Goal: Find specific page/section: Find specific page/section

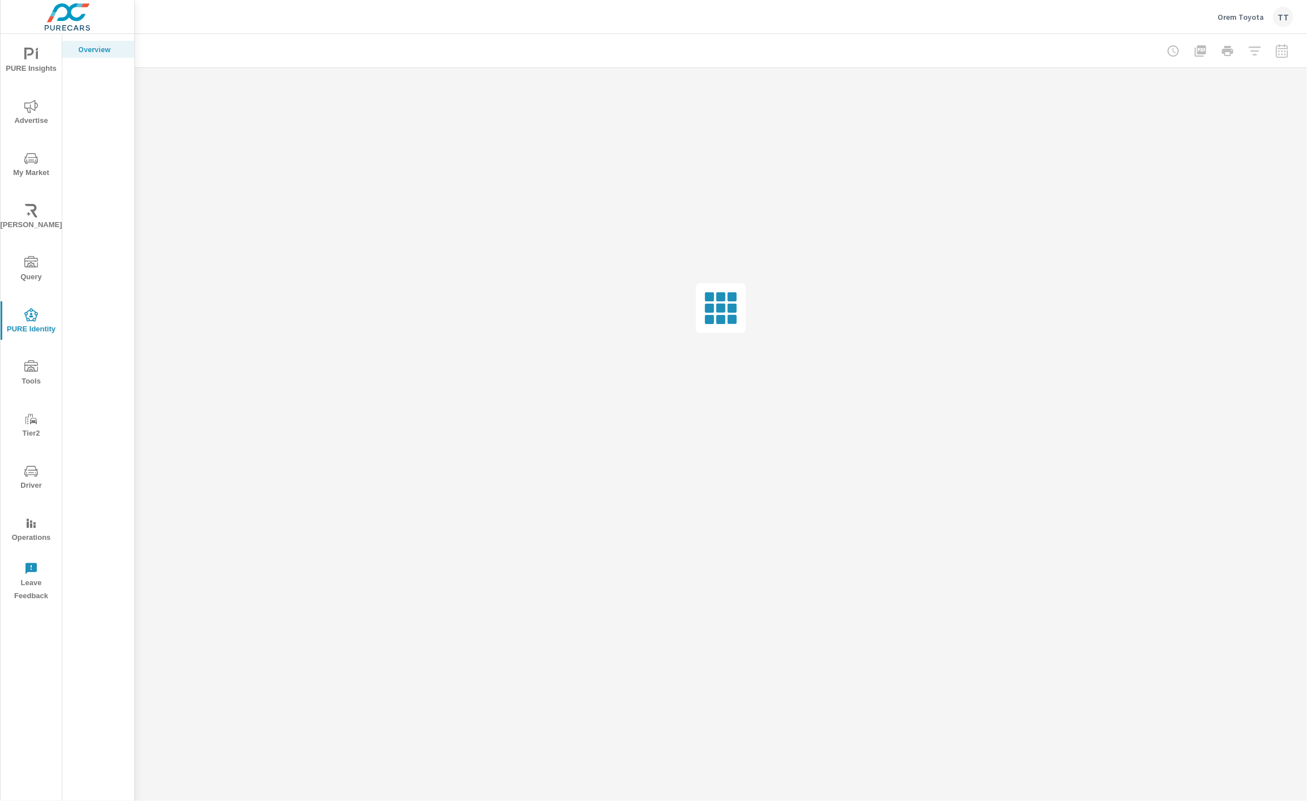
click at [29, 269] on span "Query" at bounding box center [31, 270] width 54 height 28
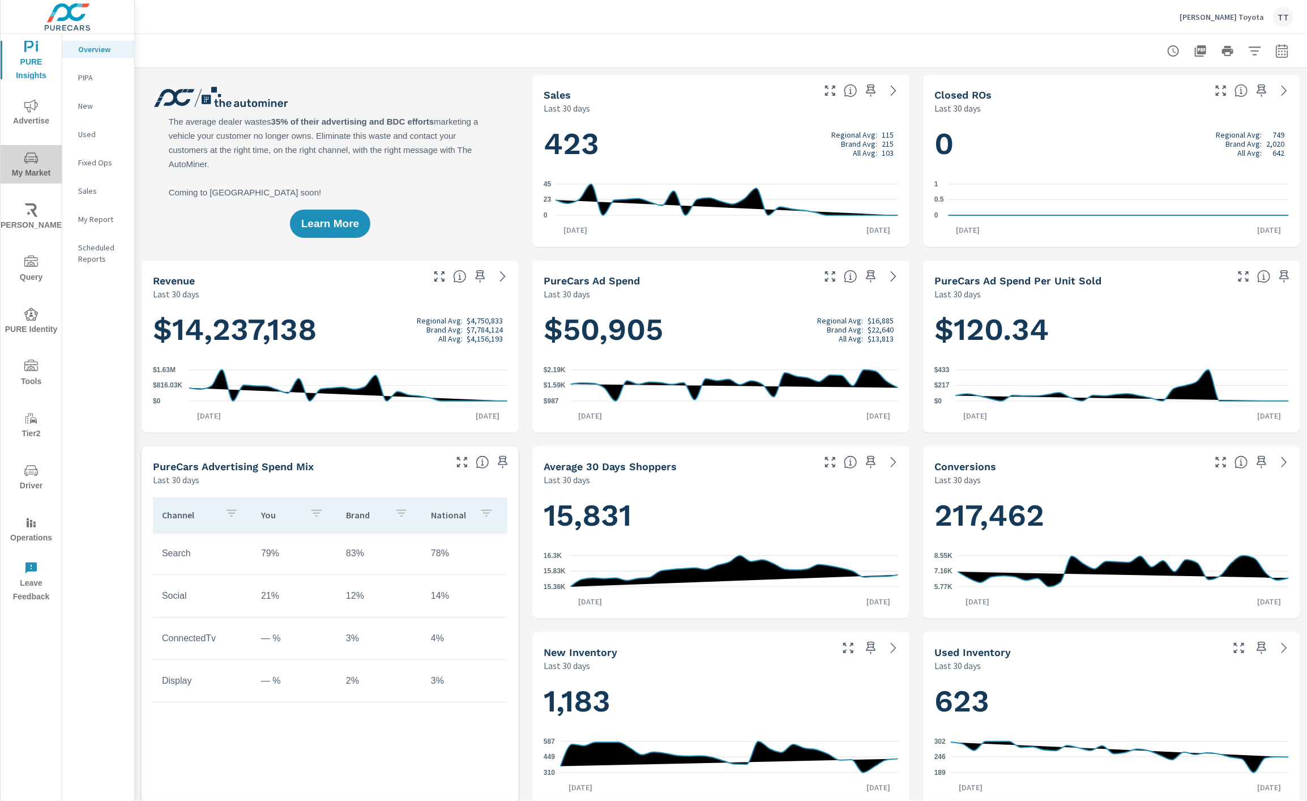
click at [49, 161] on span "My Market" at bounding box center [31, 165] width 54 height 29
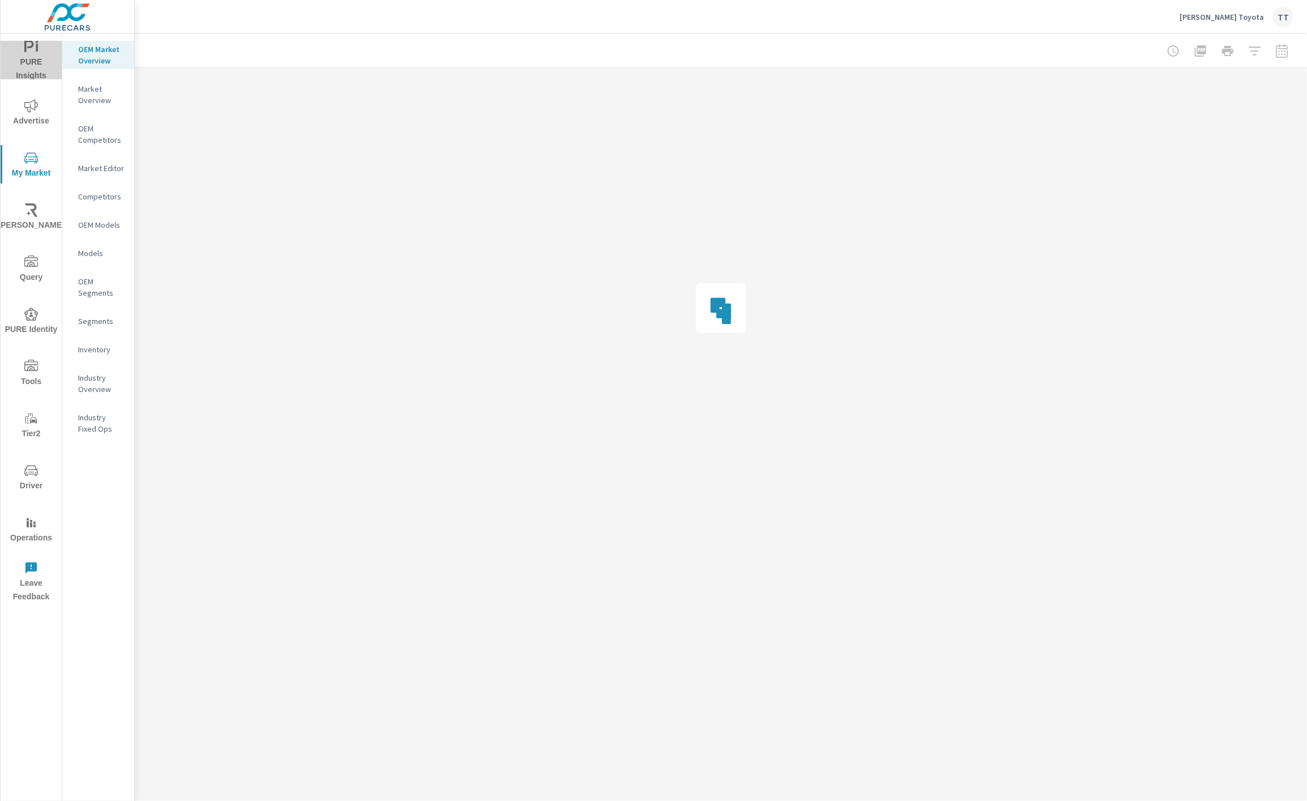
click at [46, 57] on span "PURE Insights" at bounding box center [31, 61] width 54 height 42
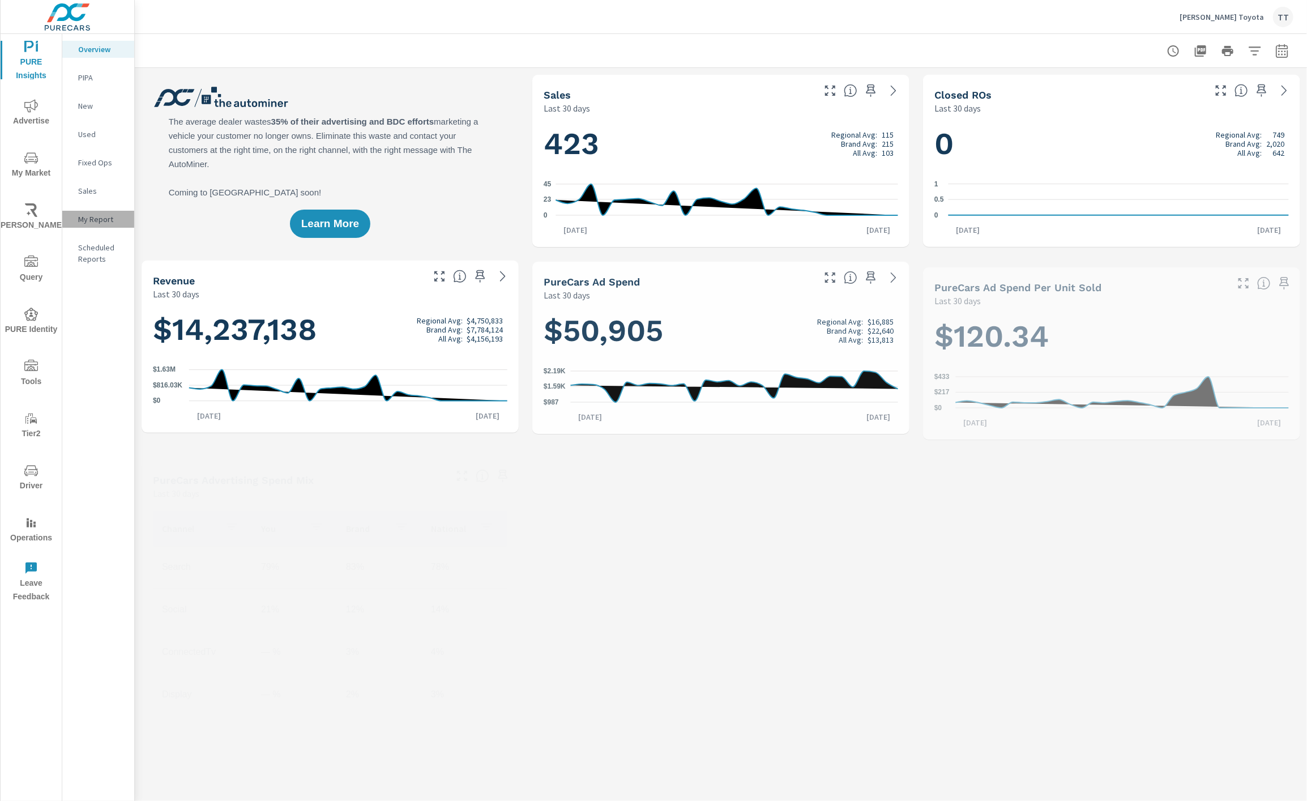
click at [90, 217] on p "My Report" at bounding box center [101, 218] width 47 height 11
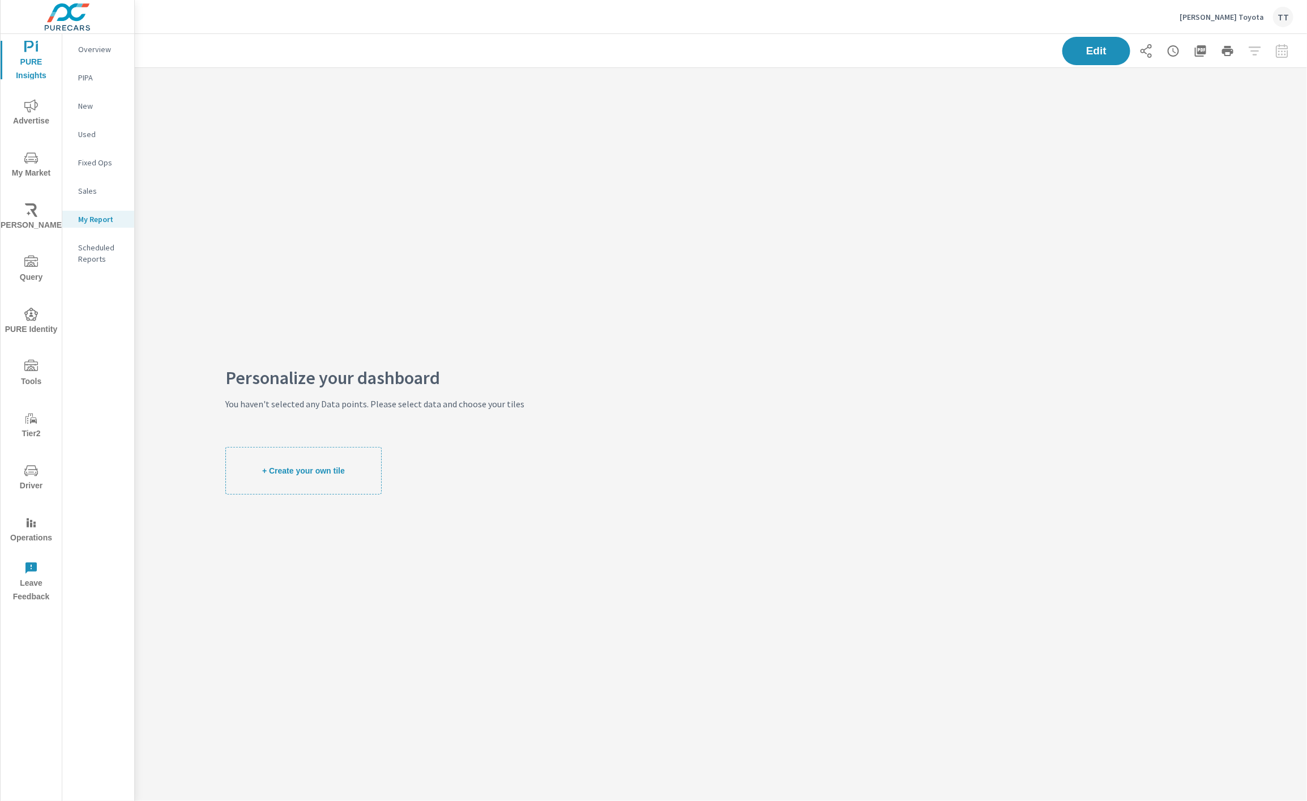
click at [35, 370] on icon "nav menu" at bounding box center [31, 365] width 14 height 11
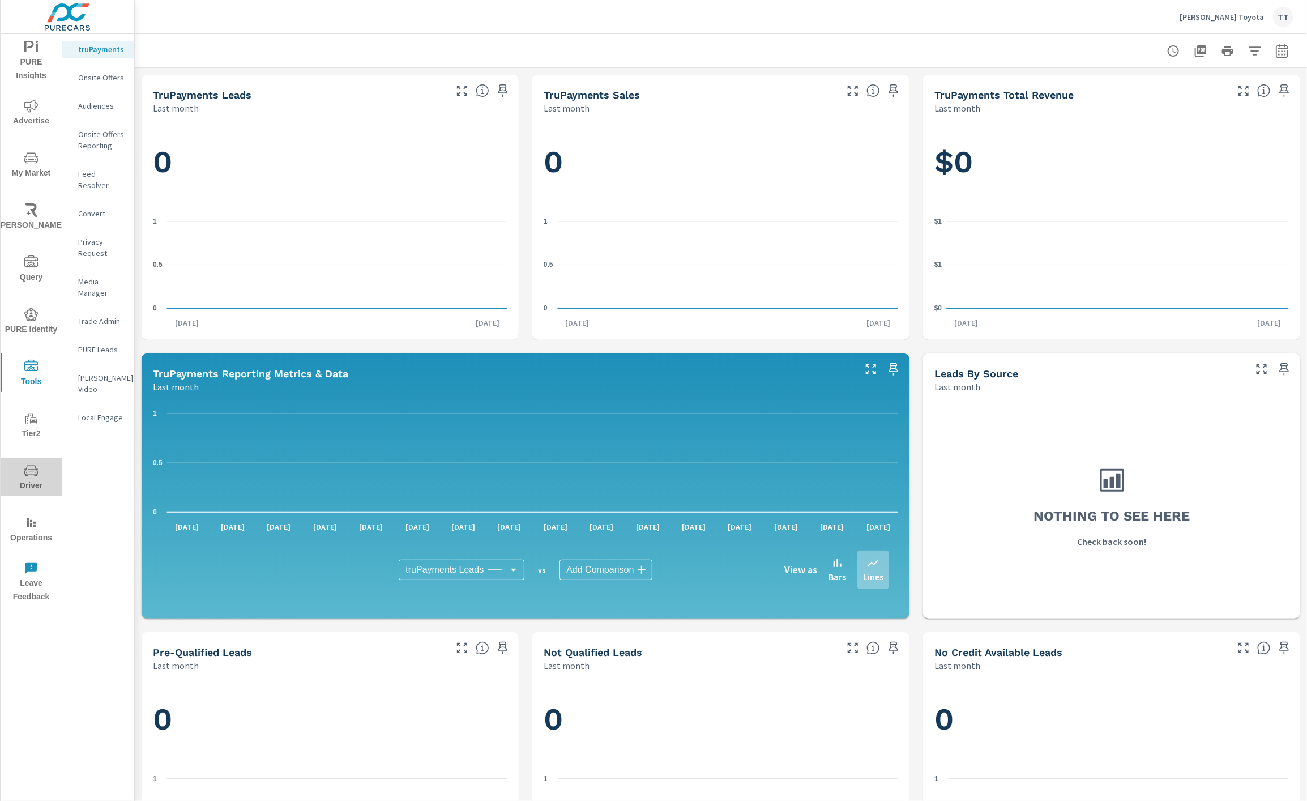
click at [31, 472] on icon "nav menu" at bounding box center [31, 471] width 14 height 14
